Goal: Information Seeking & Learning: Learn about a topic

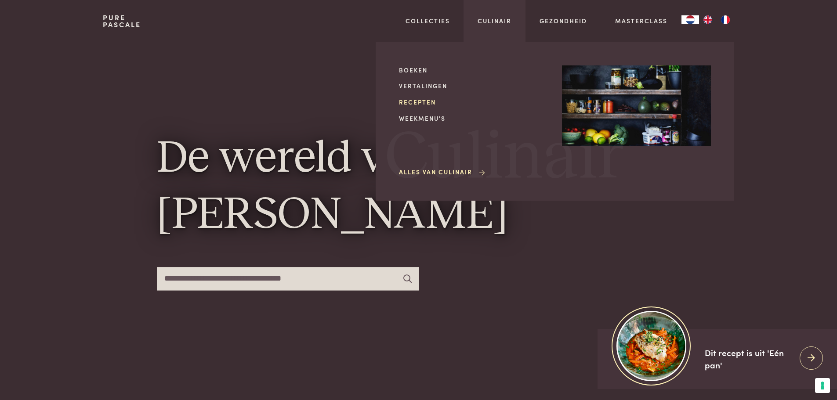
click at [425, 104] on link "Recepten" at bounding box center [473, 102] width 149 height 9
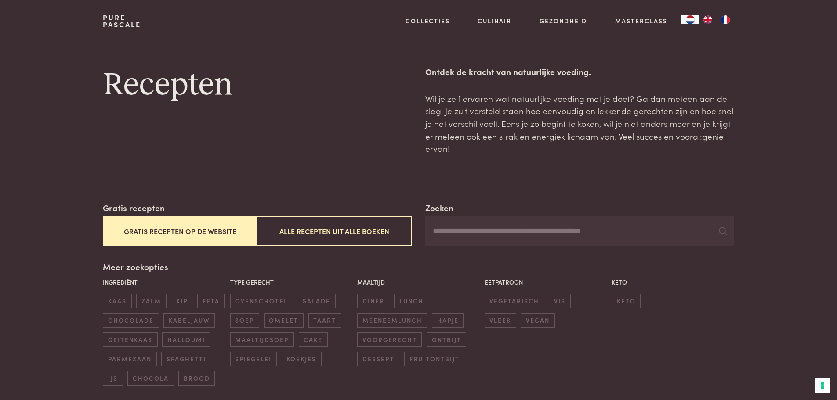
click at [176, 230] on button "Gratis recepten op de website" at bounding box center [180, 231] width 154 height 29
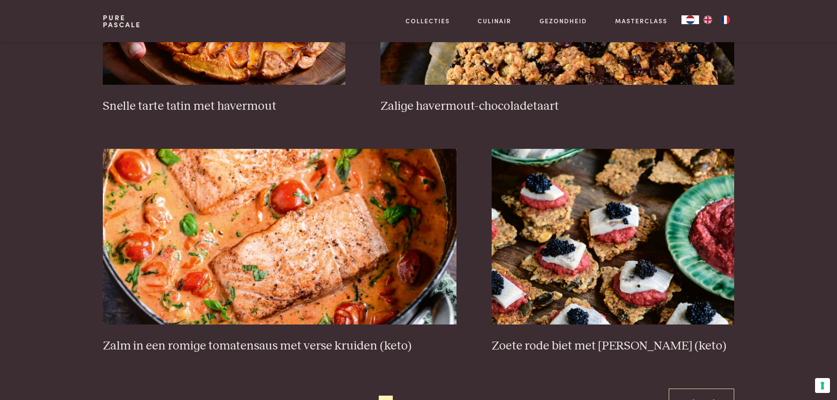
scroll to position [1476, 0]
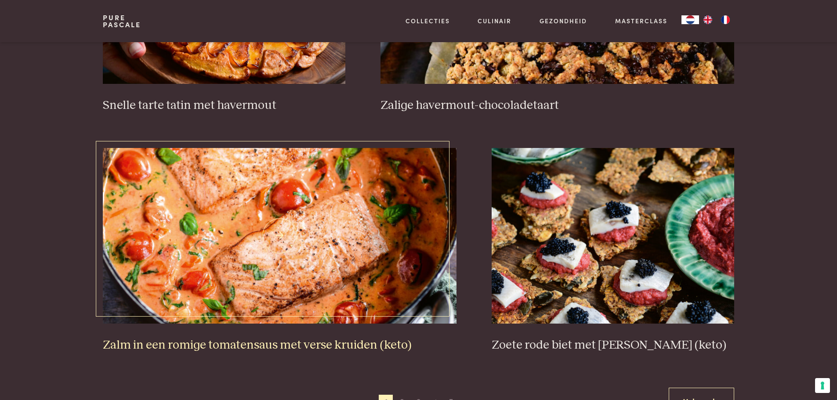
click at [305, 269] on img at bounding box center [280, 236] width 354 height 176
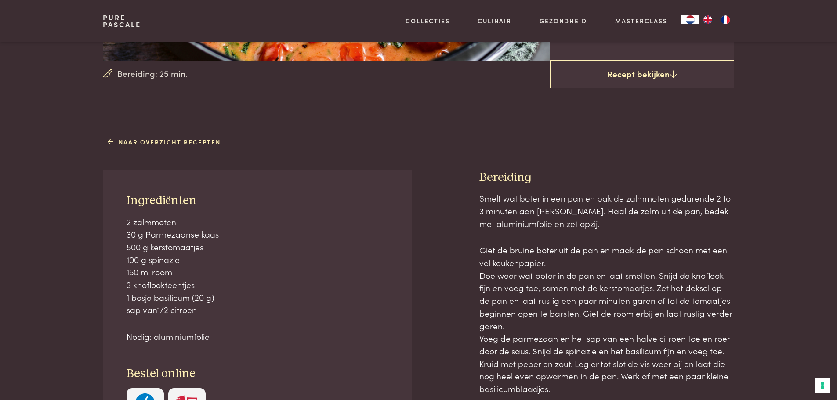
scroll to position [308, 0]
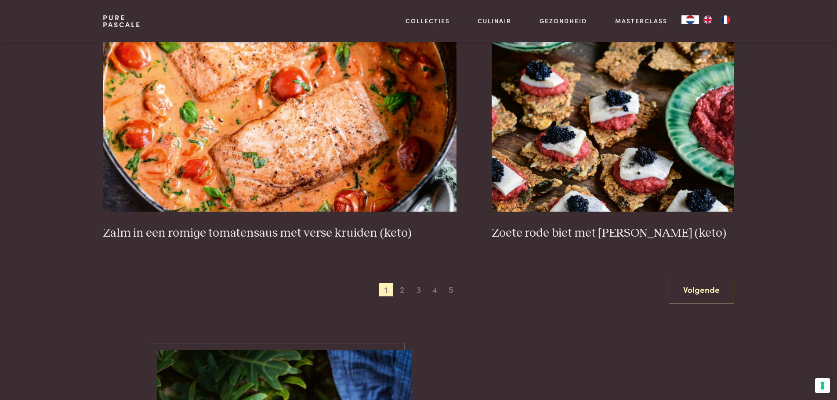
scroll to position [1652, 0]
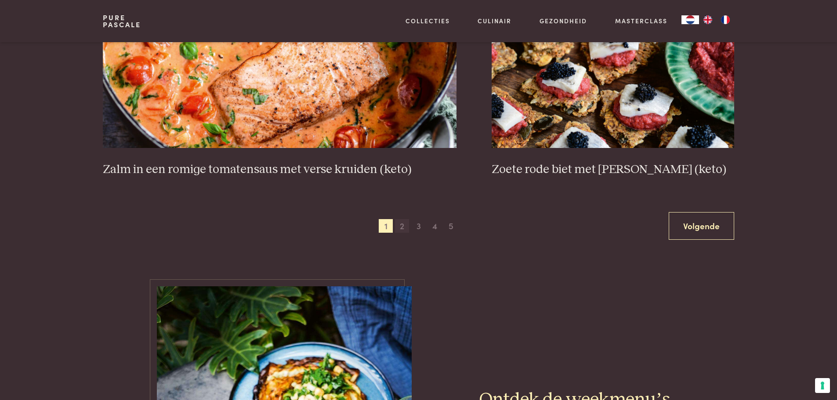
click at [401, 228] on span "2" at bounding box center [402, 226] width 14 height 14
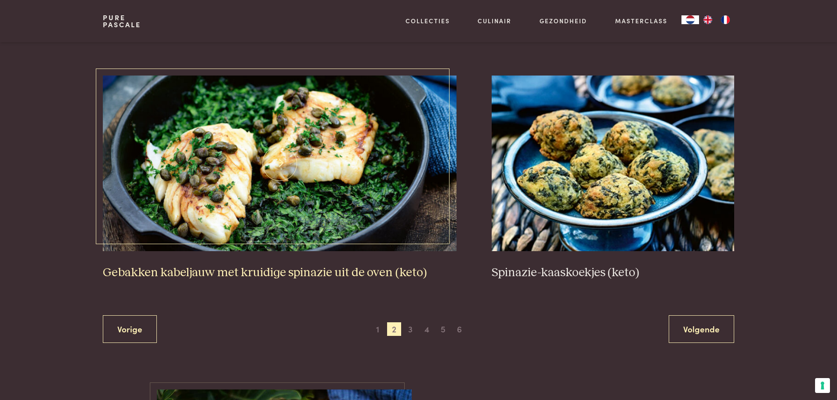
scroll to position [1564, 0]
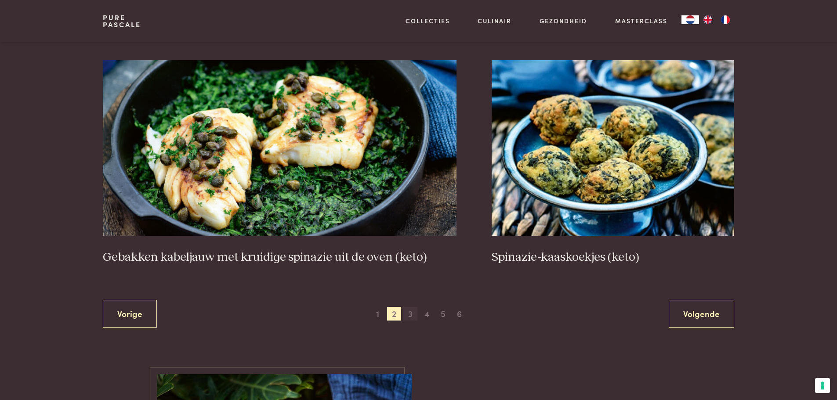
click at [410, 315] on span "3" at bounding box center [410, 314] width 14 height 14
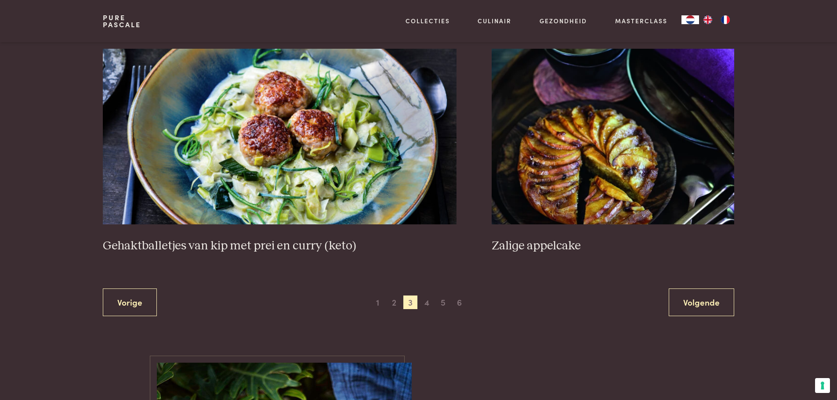
scroll to position [1608, 0]
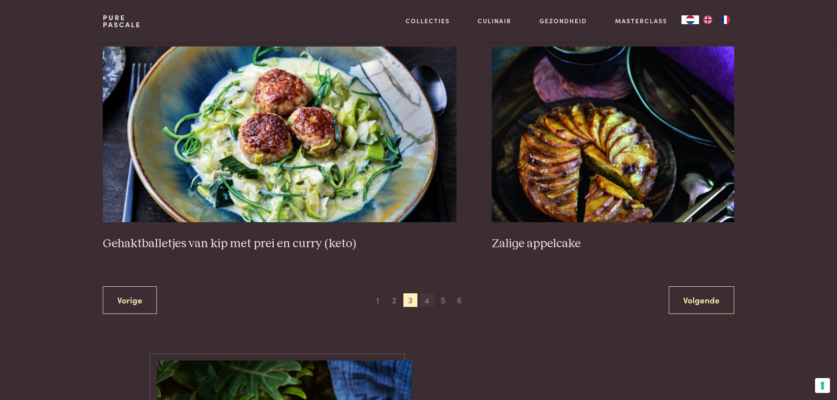
click at [424, 298] on span "4" at bounding box center [427, 301] width 14 height 14
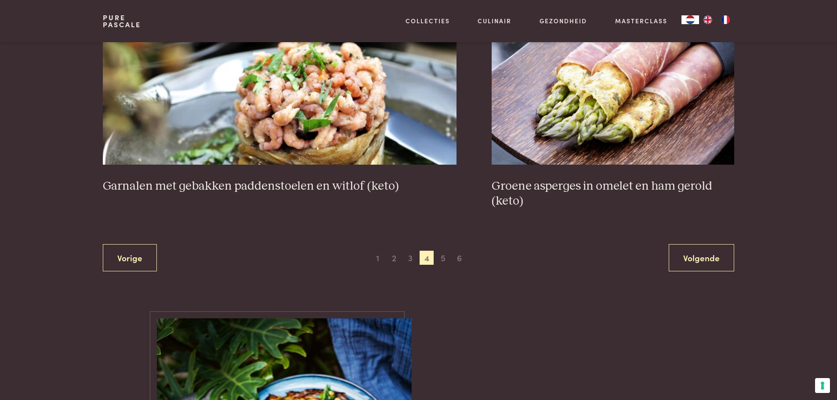
scroll to position [1652, 0]
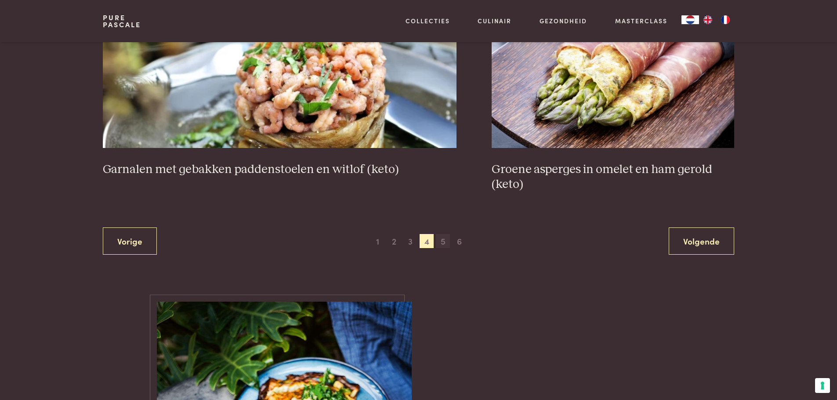
click at [441, 243] on span "5" at bounding box center [443, 241] width 14 height 14
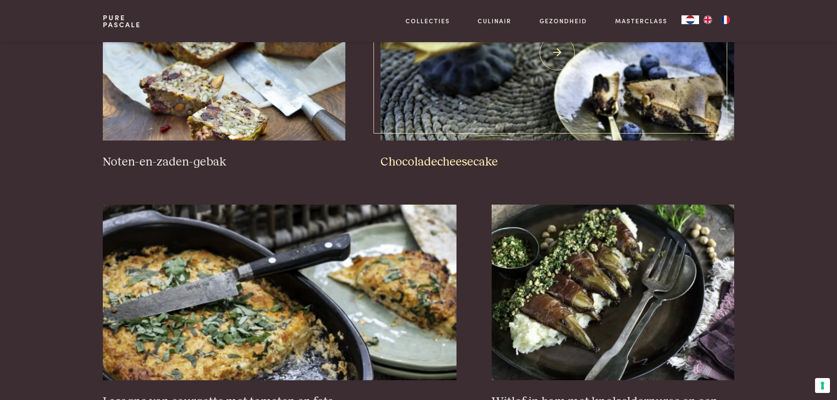
scroll to position [685, 0]
